Goal: Navigation & Orientation: Go to known website

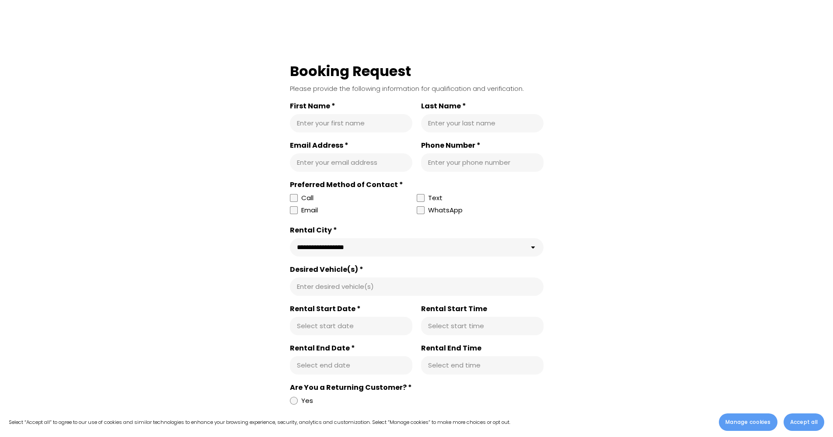
scroll to position [455, 0]
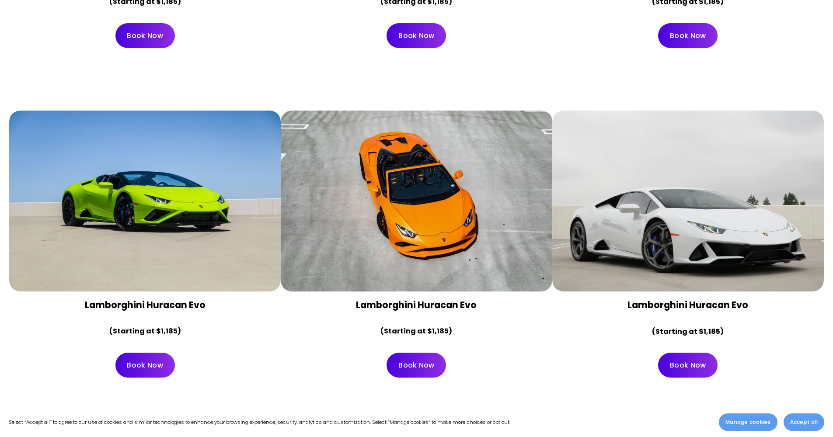
click at [410, 228] on div at bounding box center [417, 201] width 272 height 181
click at [419, 360] on link "Book Now" at bounding box center [416, 365] width 59 height 25
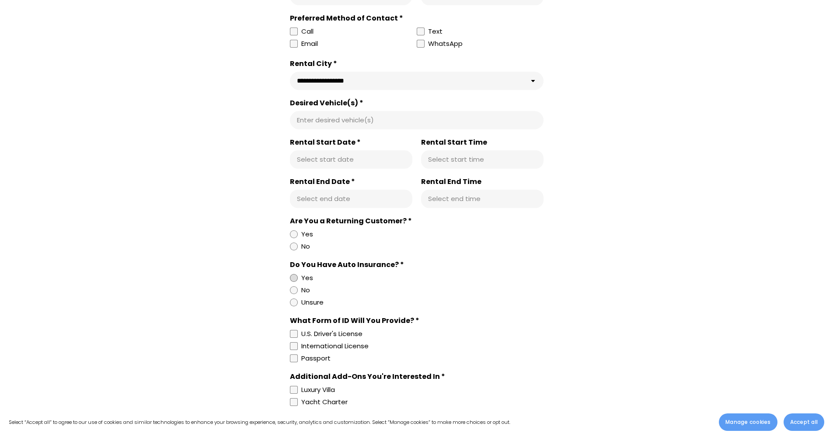
scroll to position [11, 0]
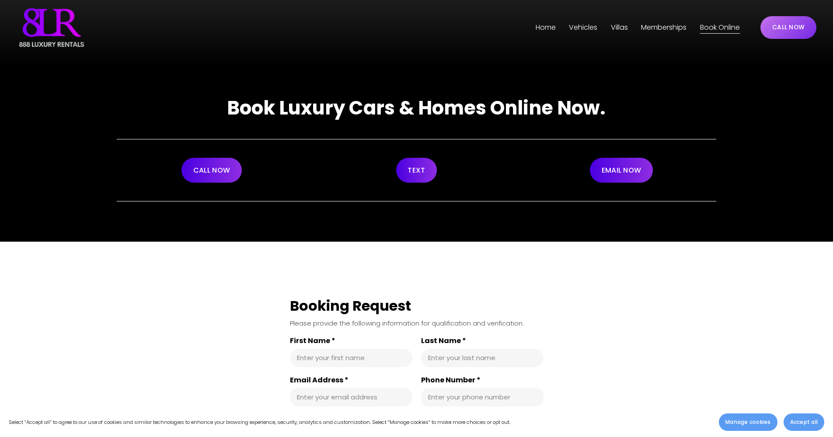
click at [543, 28] on link "Home" at bounding box center [546, 28] width 20 height 14
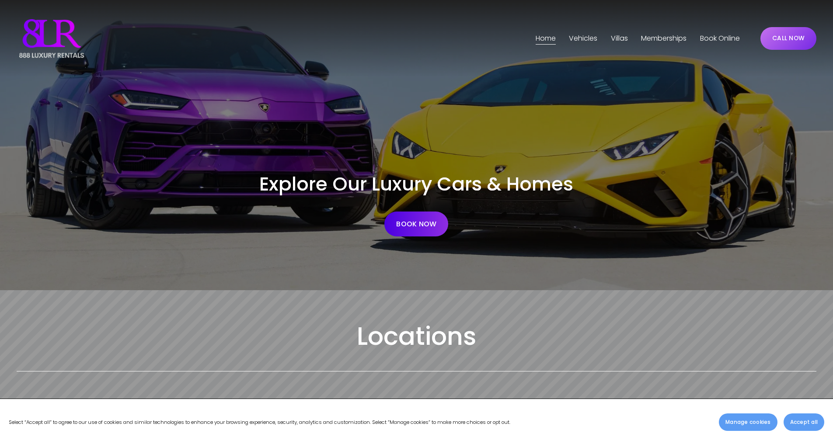
click at [58, 35] on img at bounding box center [52, 39] width 70 height 44
click at [536, 38] on link "Home" at bounding box center [546, 38] width 20 height 14
click at [47, 42] on img at bounding box center [52, 39] width 70 height 44
